Goal: Transaction & Acquisition: Purchase product/service

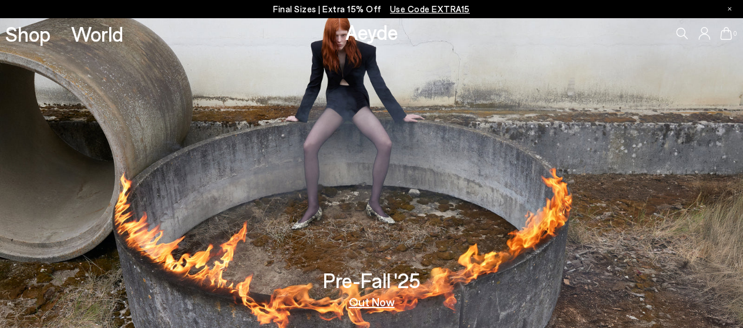
click at [33, 44] on link "Shop" at bounding box center [27, 33] width 45 height 21
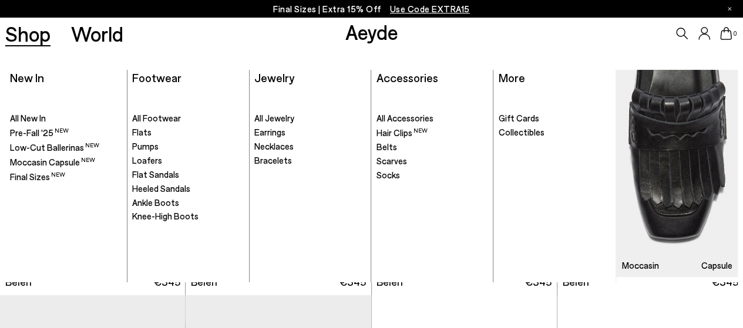
scroll to position [59, 0]
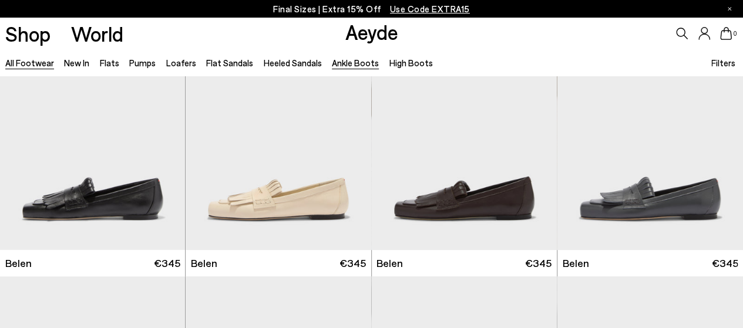
click at [342, 60] on link "Ankle Boots" at bounding box center [355, 63] width 47 height 11
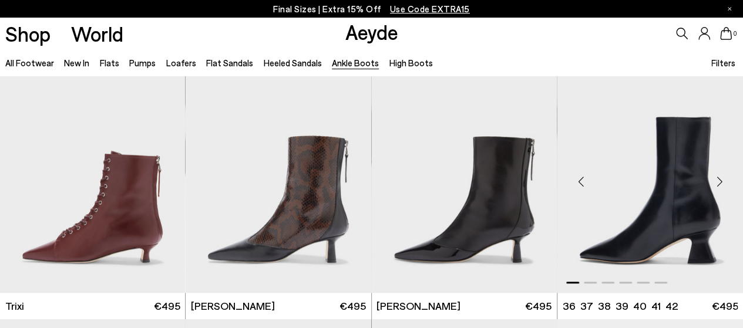
scroll to position [294, 0]
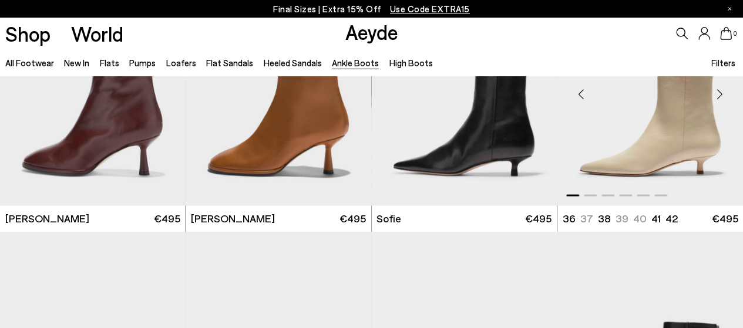
scroll to position [822, 0]
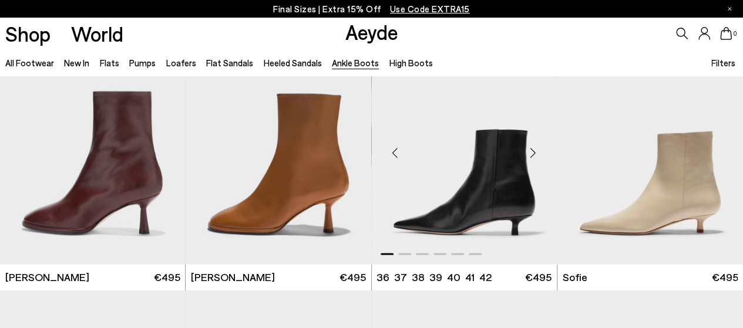
click at [531, 153] on div "Next slide" at bounding box center [533, 152] width 35 height 35
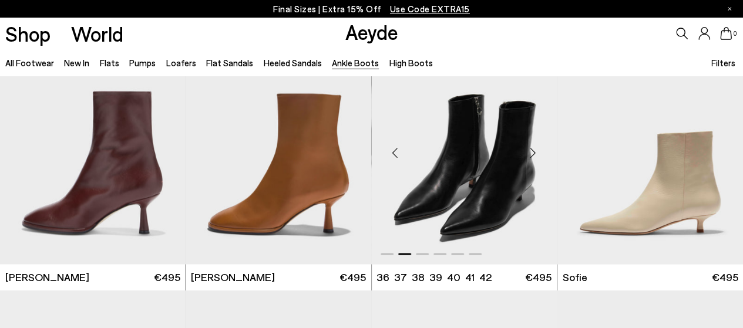
click at [531, 153] on div "Next slide" at bounding box center [533, 152] width 35 height 35
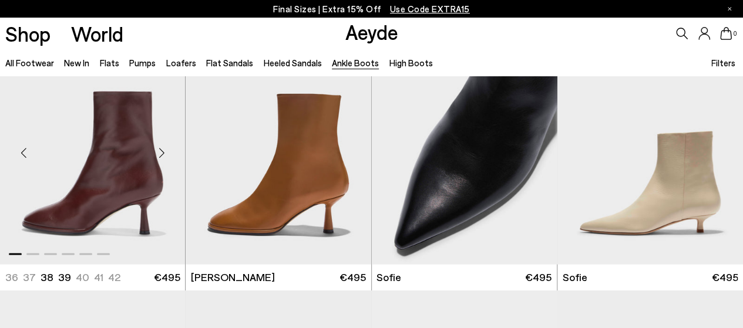
click at [162, 153] on div "Next slide" at bounding box center [161, 152] width 35 height 35
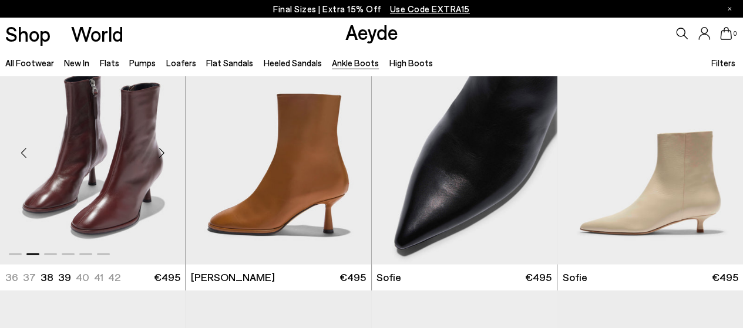
click at [162, 153] on div "Next slide" at bounding box center [161, 152] width 35 height 35
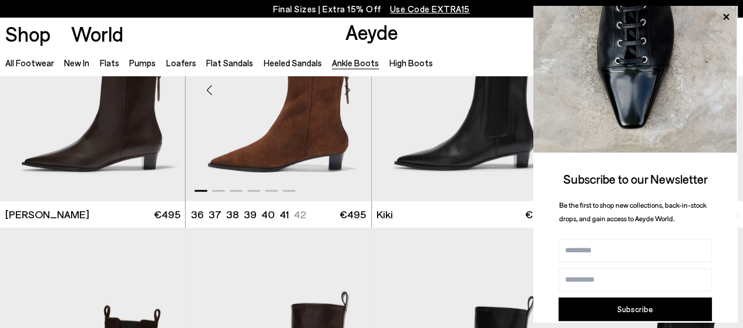
scroll to position [1409, 0]
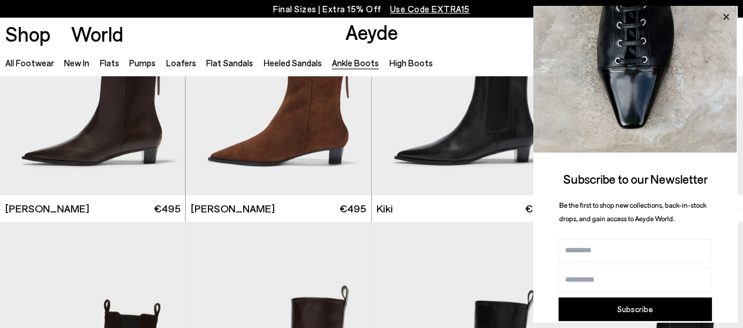
click at [725, 14] on icon at bounding box center [725, 16] width 15 height 15
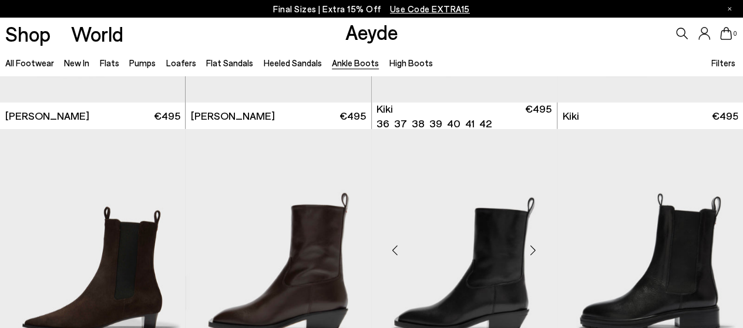
scroll to position [1585, 0]
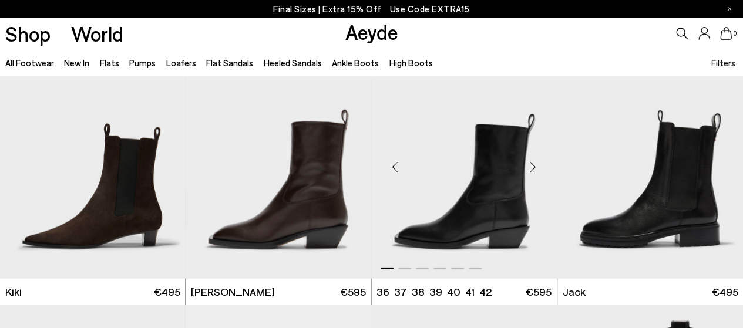
click at [533, 164] on div "Next slide" at bounding box center [533, 167] width 35 height 35
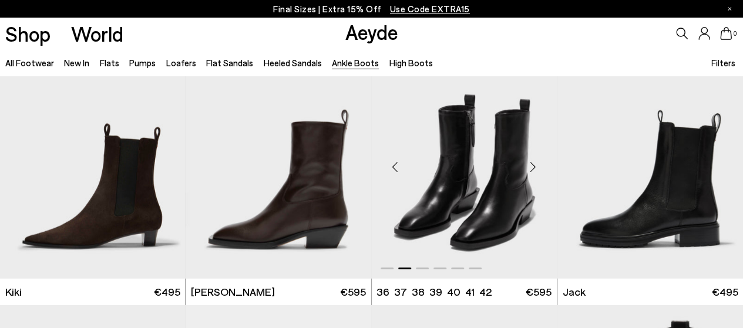
click at [533, 164] on div "Next slide" at bounding box center [533, 167] width 35 height 35
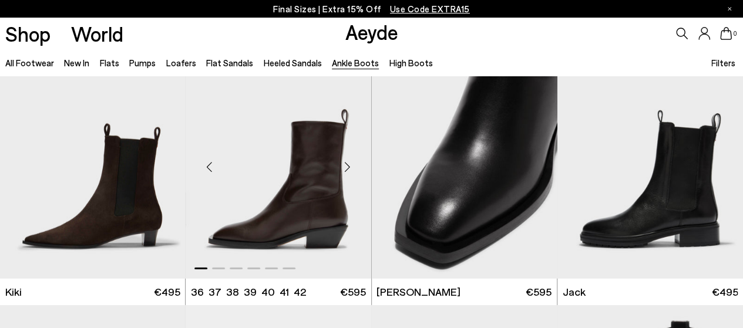
click at [343, 168] on div "Next slide" at bounding box center [347, 167] width 35 height 35
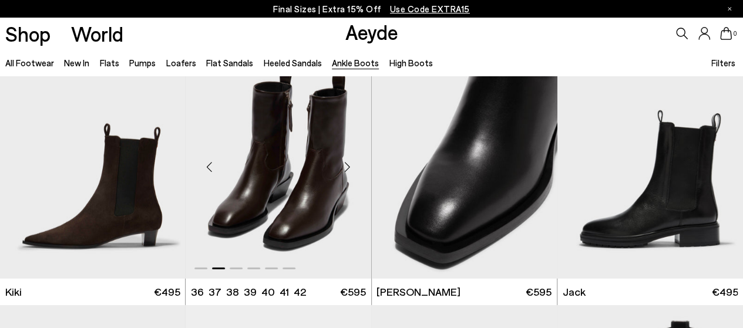
click at [349, 164] on div "Next slide" at bounding box center [347, 167] width 35 height 35
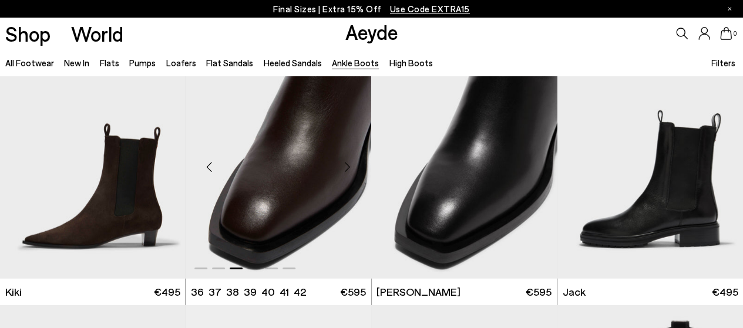
click at [349, 164] on div "Next slide" at bounding box center [347, 167] width 35 height 35
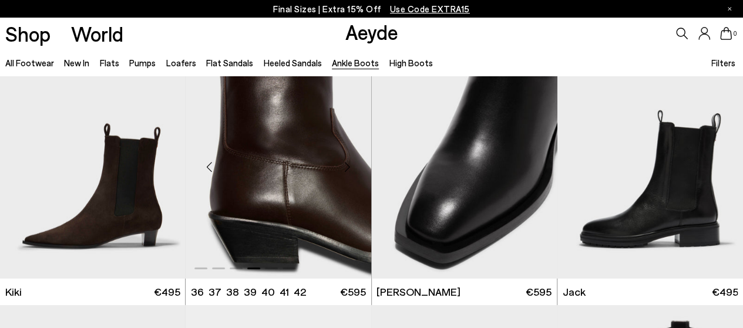
click at [349, 164] on div "Next slide" at bounding box center [347, 167] width 35 height 35
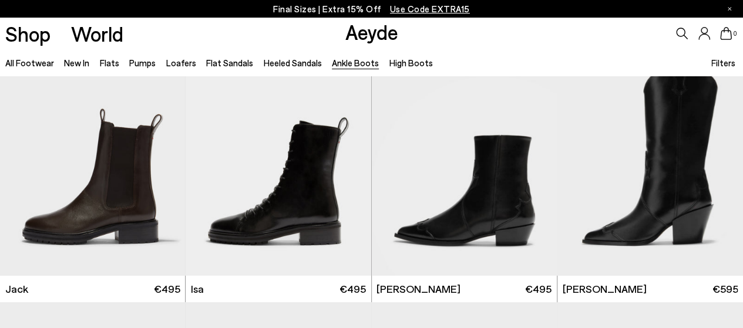
scroll to position [1554, 0]
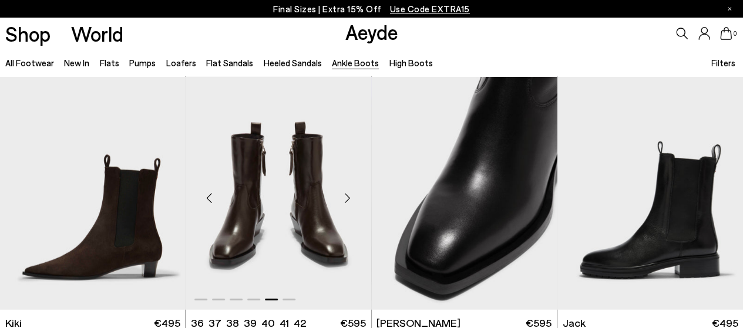
click at [349, 194] on div "Next slide" at bounding box center [347, 198] width 35 height 35
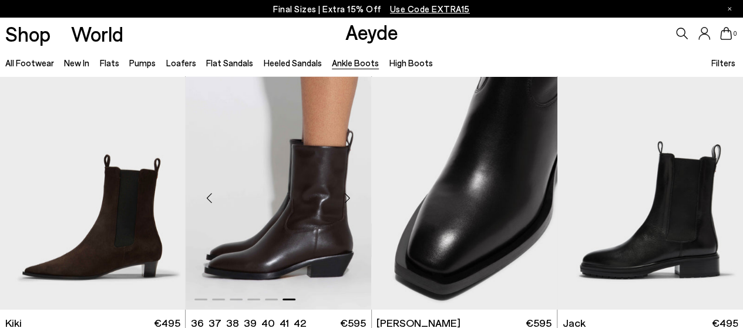
click at [349, 195] on div "Next slide" at bounding box center [347, 198] width 35 height 35
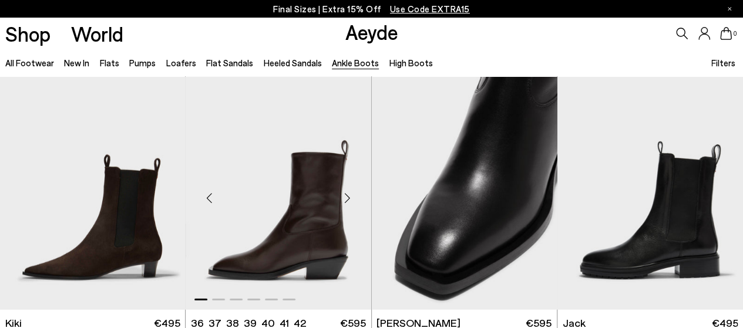
click at [349, 195] on div "Next slide" at bounding box center [347, 198] width 35 height 35
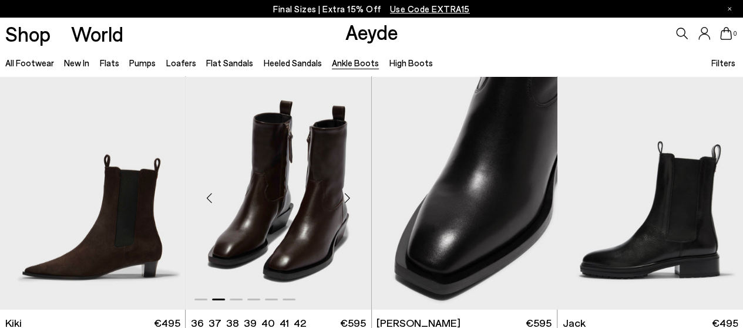
click at [349, 195] on div "Next slide" at bounding box center [347, 198] width 35 height 35
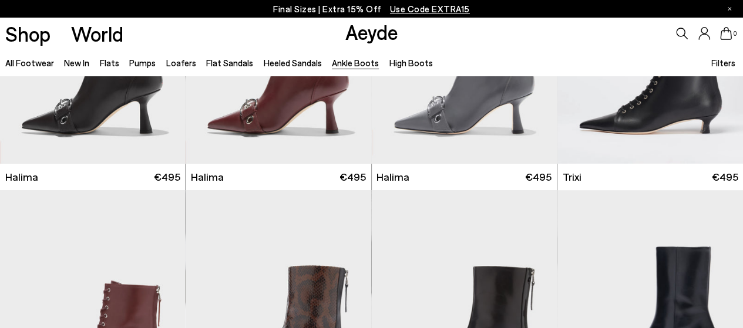
scroll to position [0, 0]
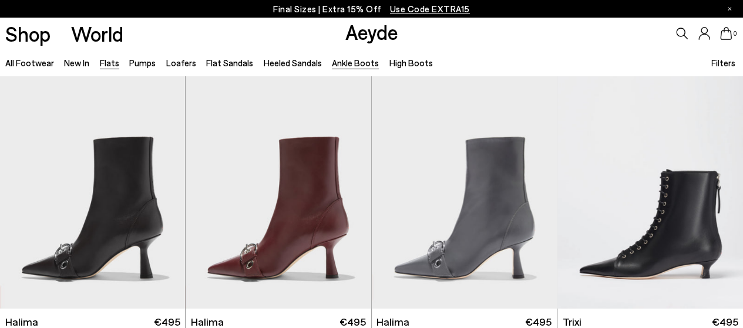
click at [111, 63] on link "Flats" at bounding box center [109, 63] width 19 height 11
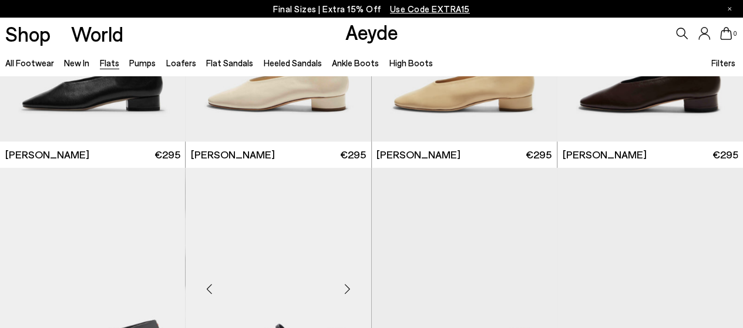
scroll to position [2936, 0]
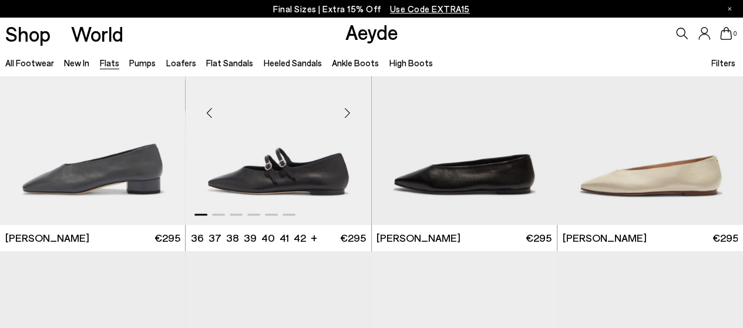
click at [345, 110] on div "Next slide" at bounding box center [347, 112] width 35 height 35
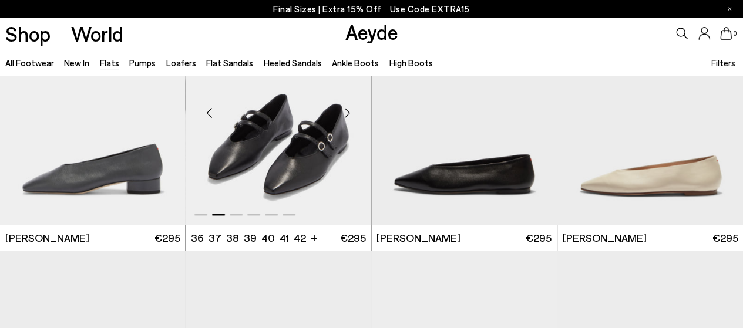
click at [348, 112] on div "Next slide" at bounding box center [347, 112] width 35 height 35
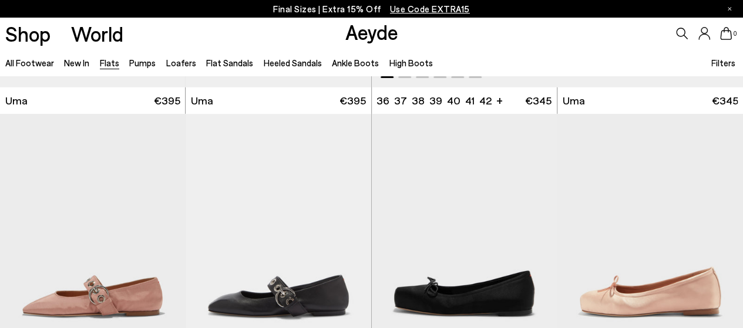
scroll to position [3876, 0]
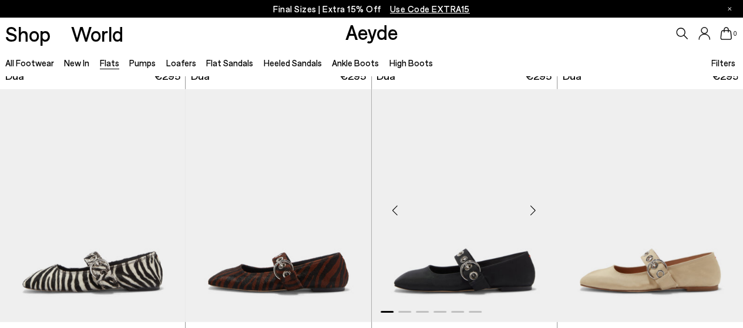
click at [529, 213] on div "Next slide" at bounding box center [533, 210] width 35 height 35
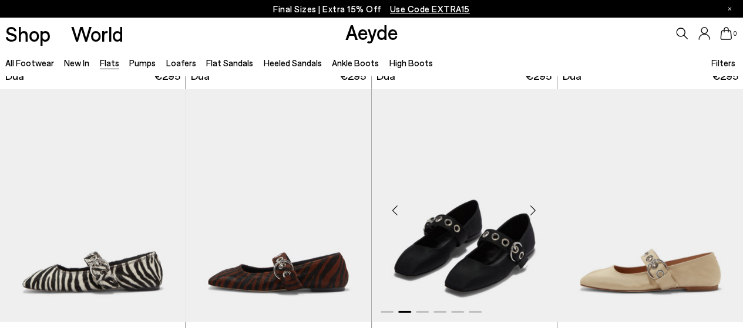
click at [531, 211] on div "Next slide" at bounding box center [533, 210] width 35 height 35
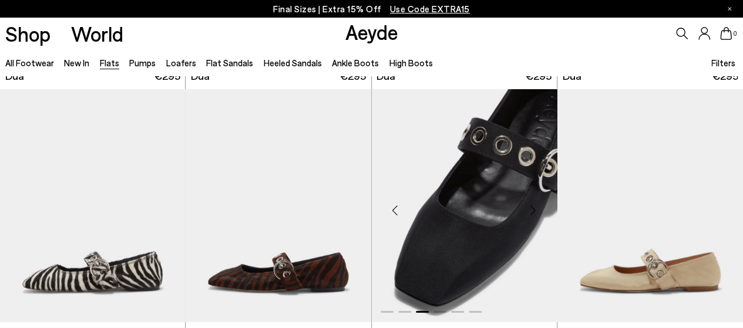
click at [531, 211] on div "Next slide" at bounding box center [533, 210] width 35 height 35
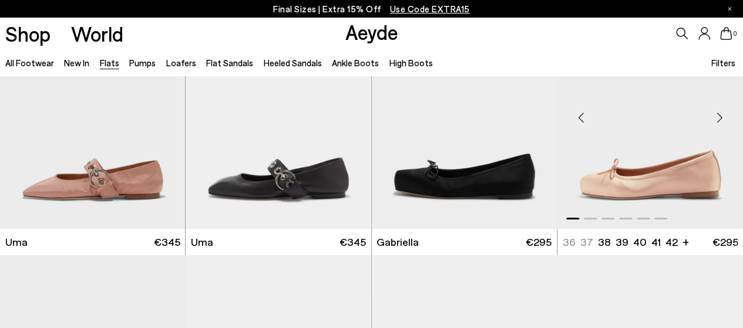
scroll to position [4463, 0]
